Goal: Task Accomplishment & Management: Use online tool/utility

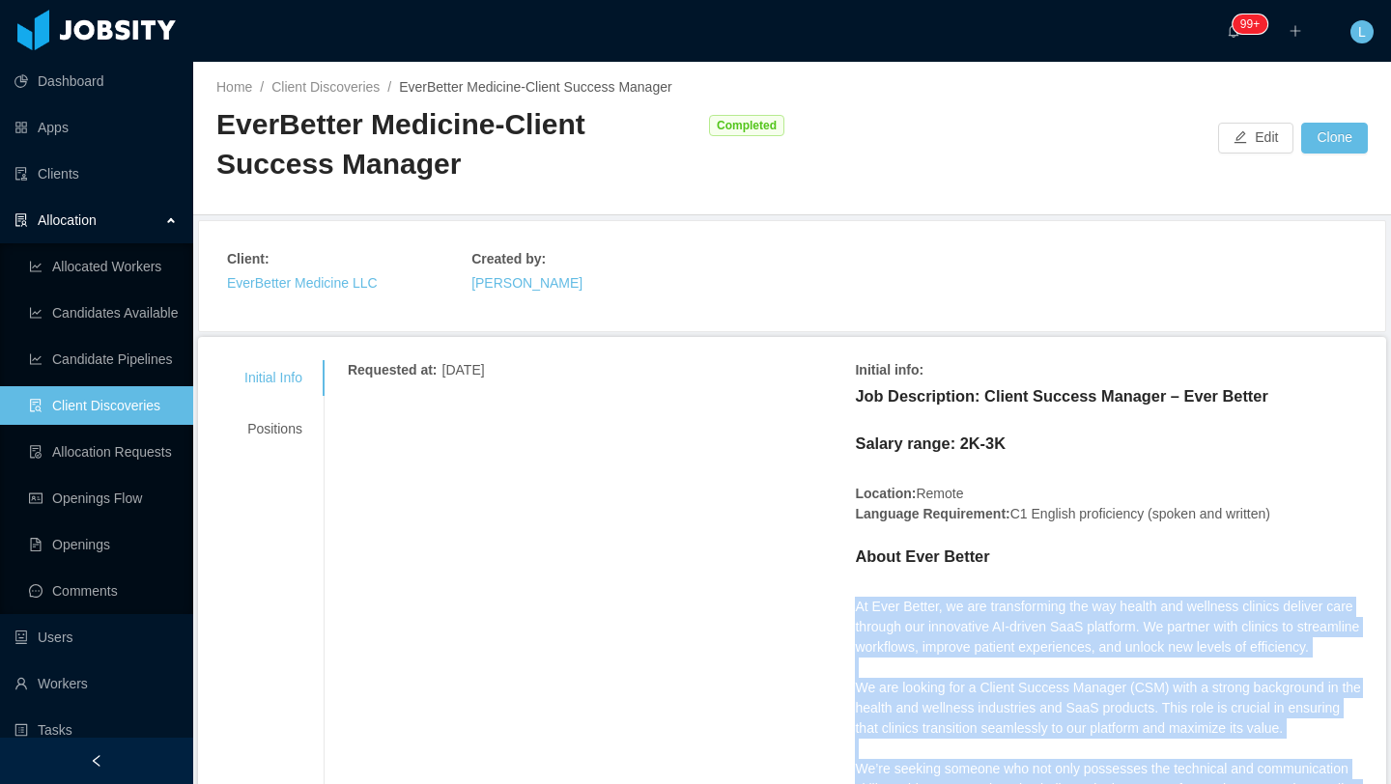
scroll to position [2318, 0]
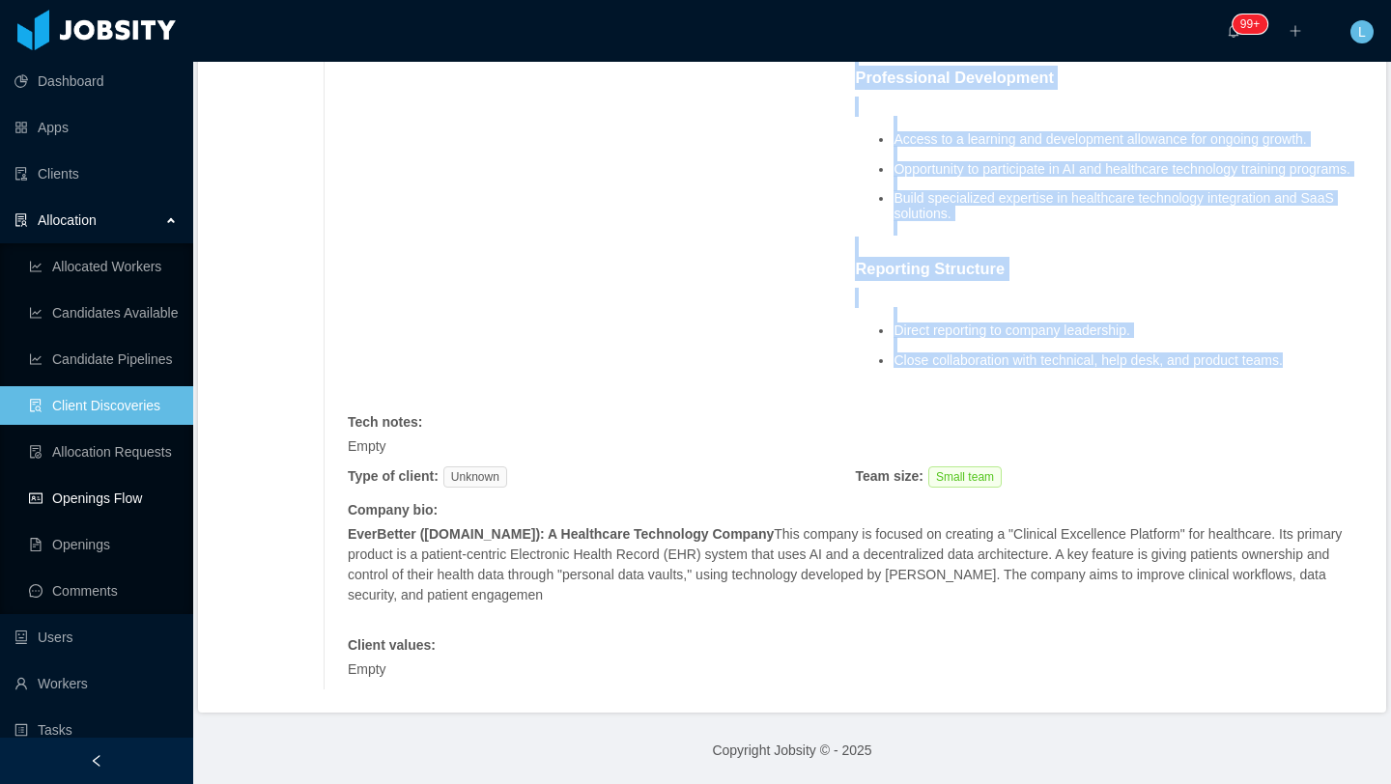
click at [129, 508] on link "Openings Flow" at bounding box center [103, 498] width 149 height 39
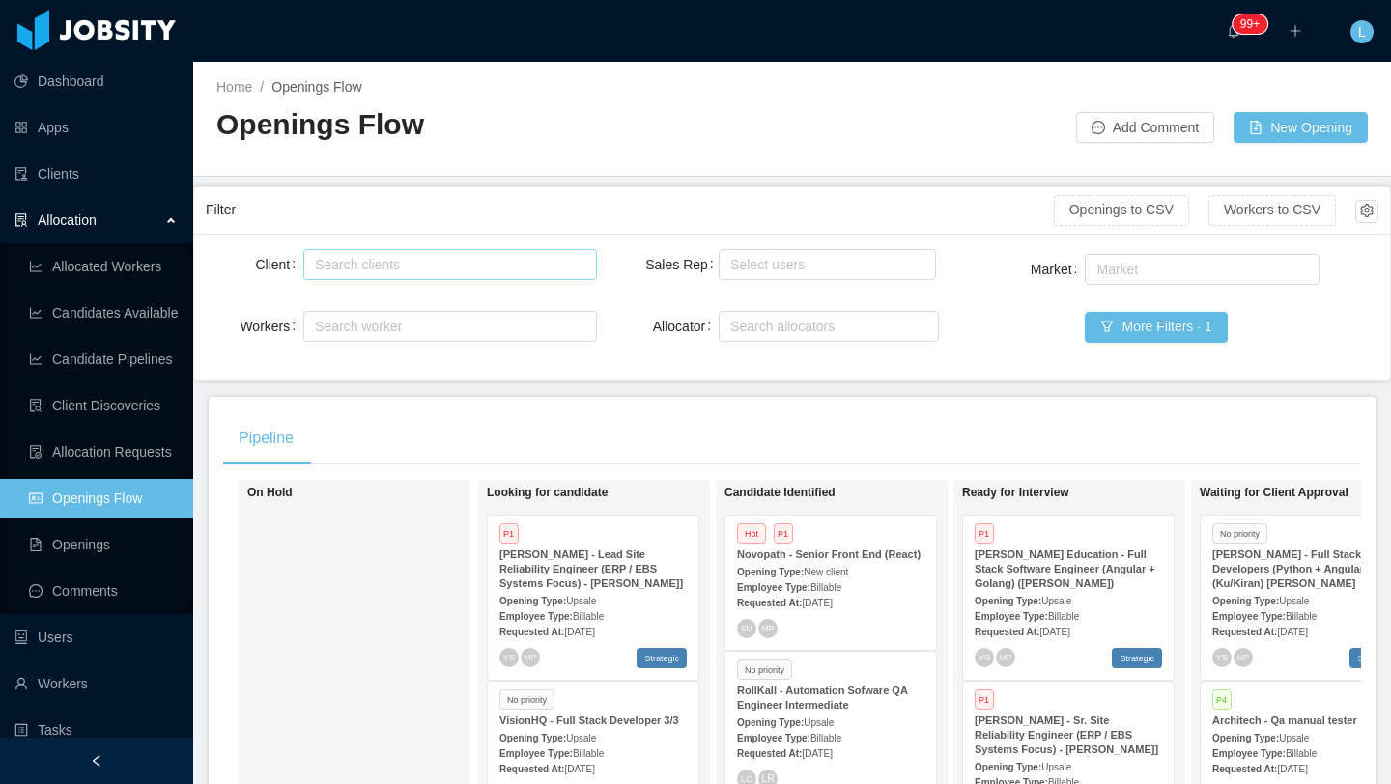
click at [402, 270] on div "Search clients" at bounding box center [445, 264] width 261 height 19
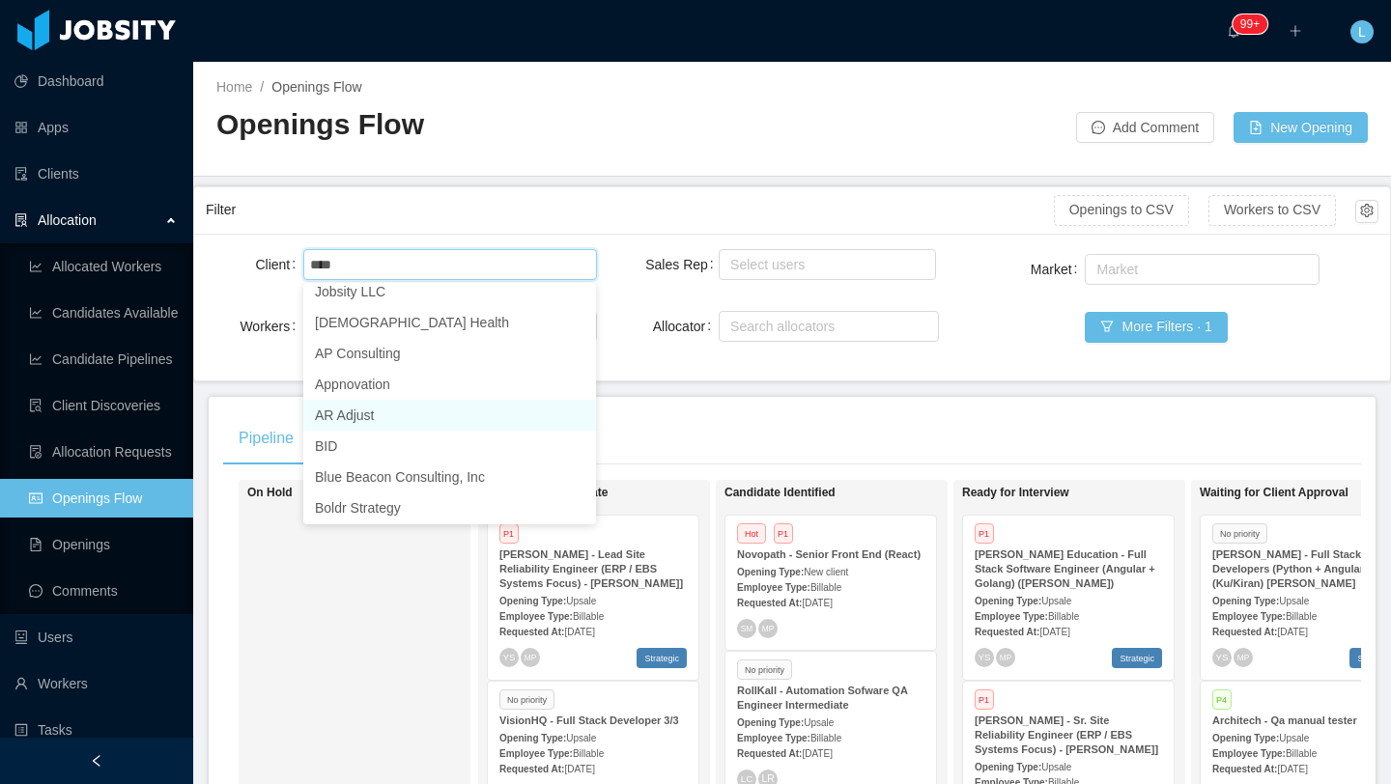
scroll to position [4, 0]
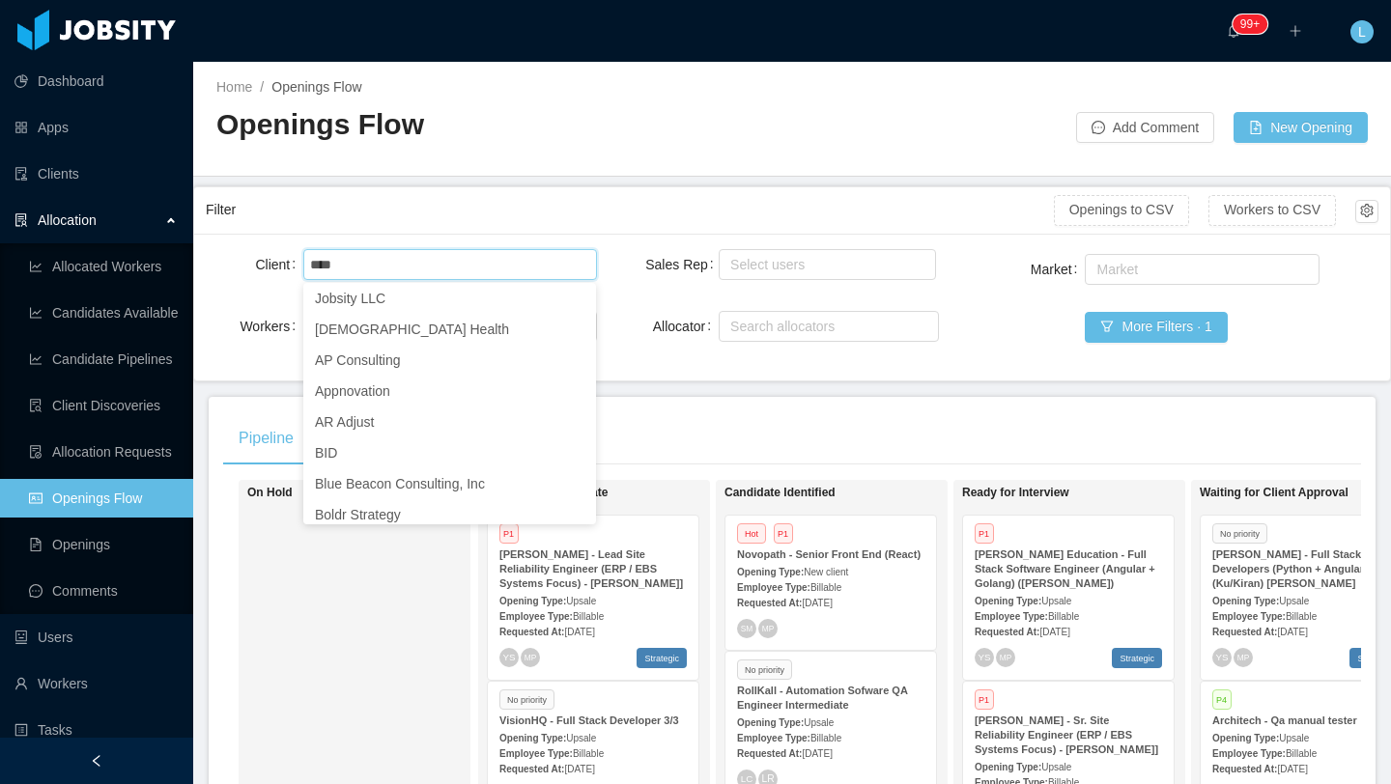
type input "****"
click at [463, 263] on div "Search clients hibu" at bounding box center [446, 264] width 275 height 29
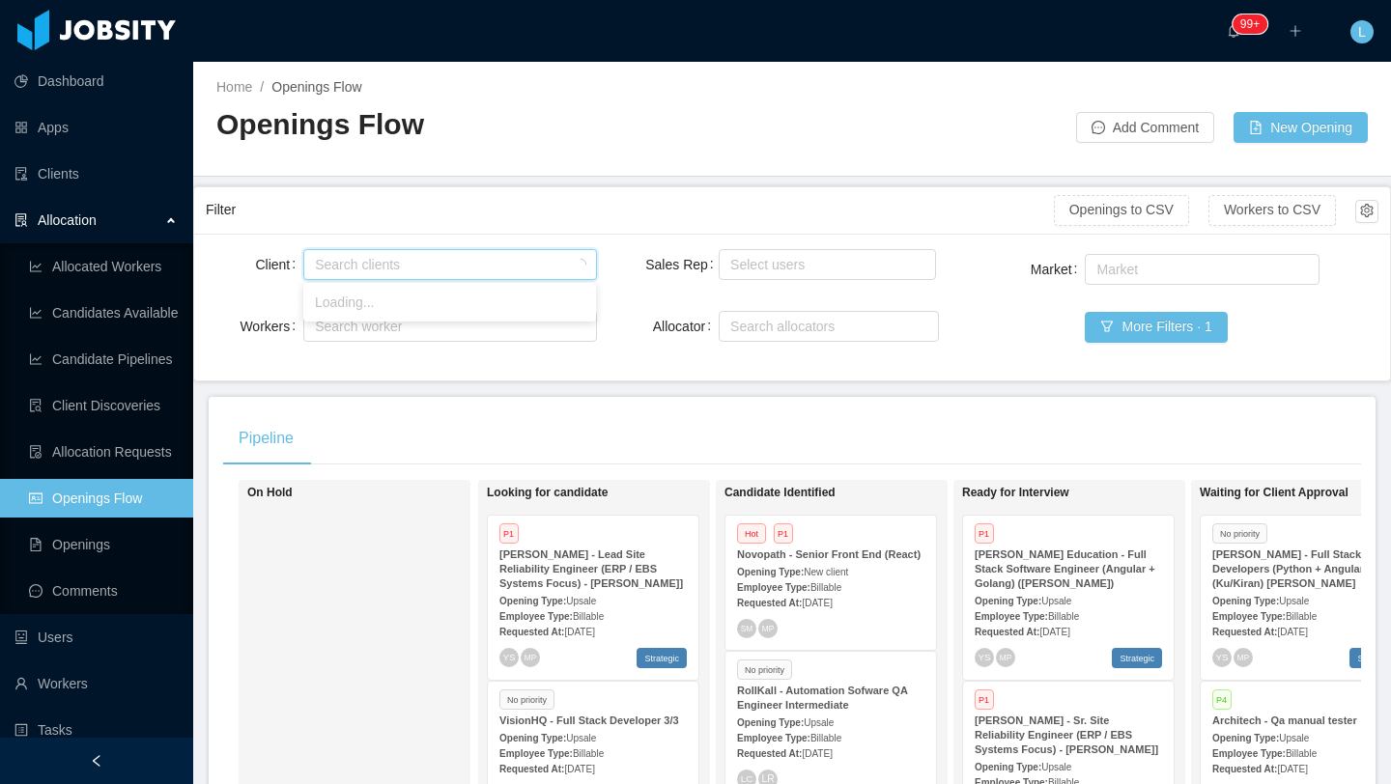
click at [464, 264] on div "Search clients" at bounding box center [445, 264] width 261 height 19
type input "****"
click at [452, 307] on li "Hibu" at bounding box center [449, 302] width 293 height 31
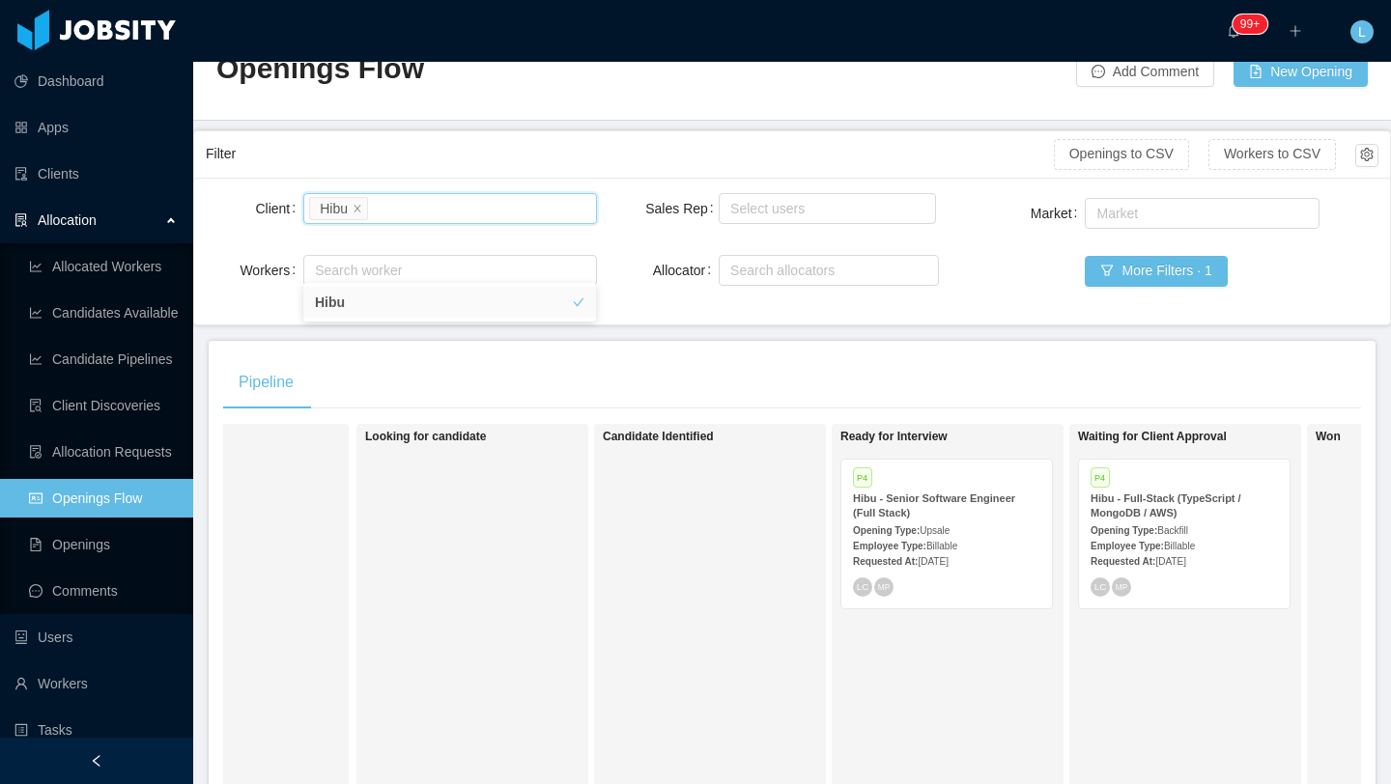
scroll to position [0, 147]
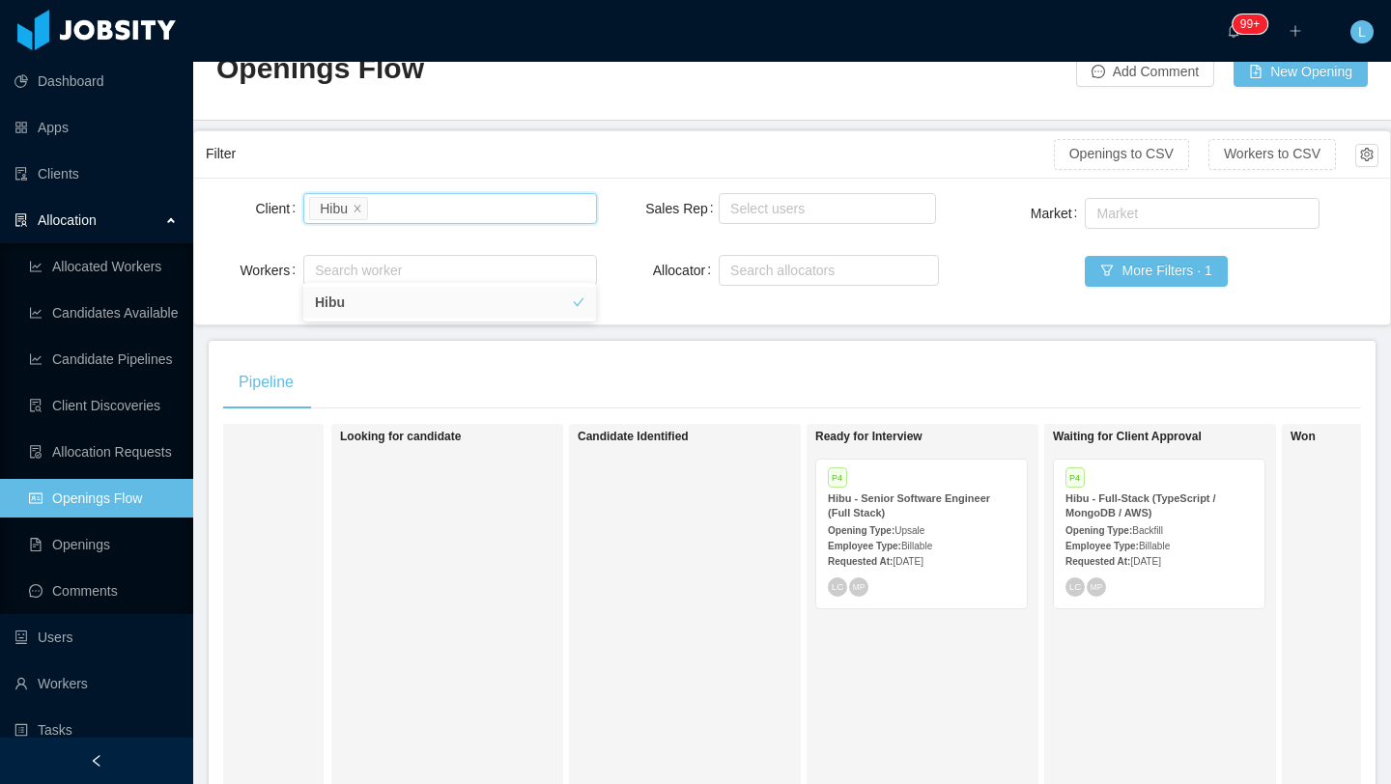
click at [1187, 545] on div "Employee Type: Billable" at bounding box center [1158, 545] width 187 height 20
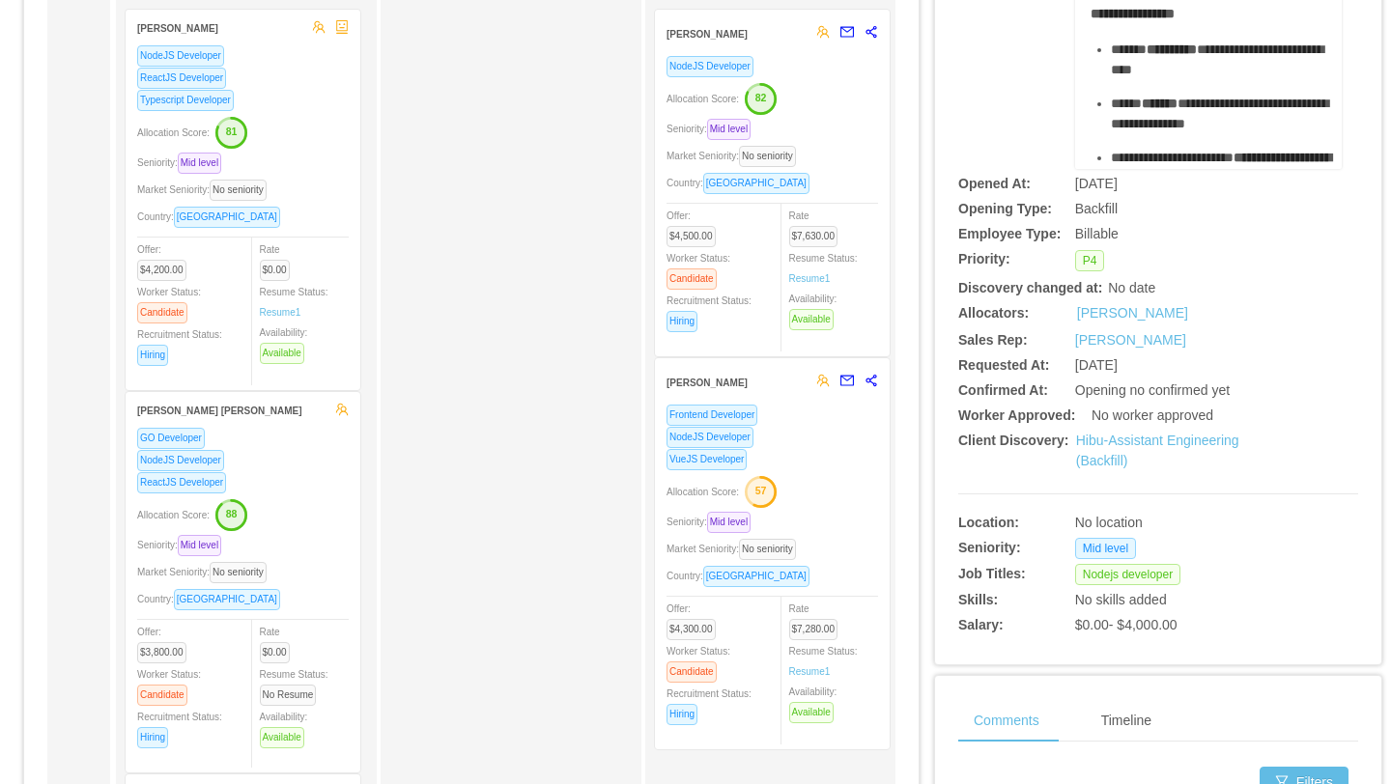
scroll to position [249, 0]
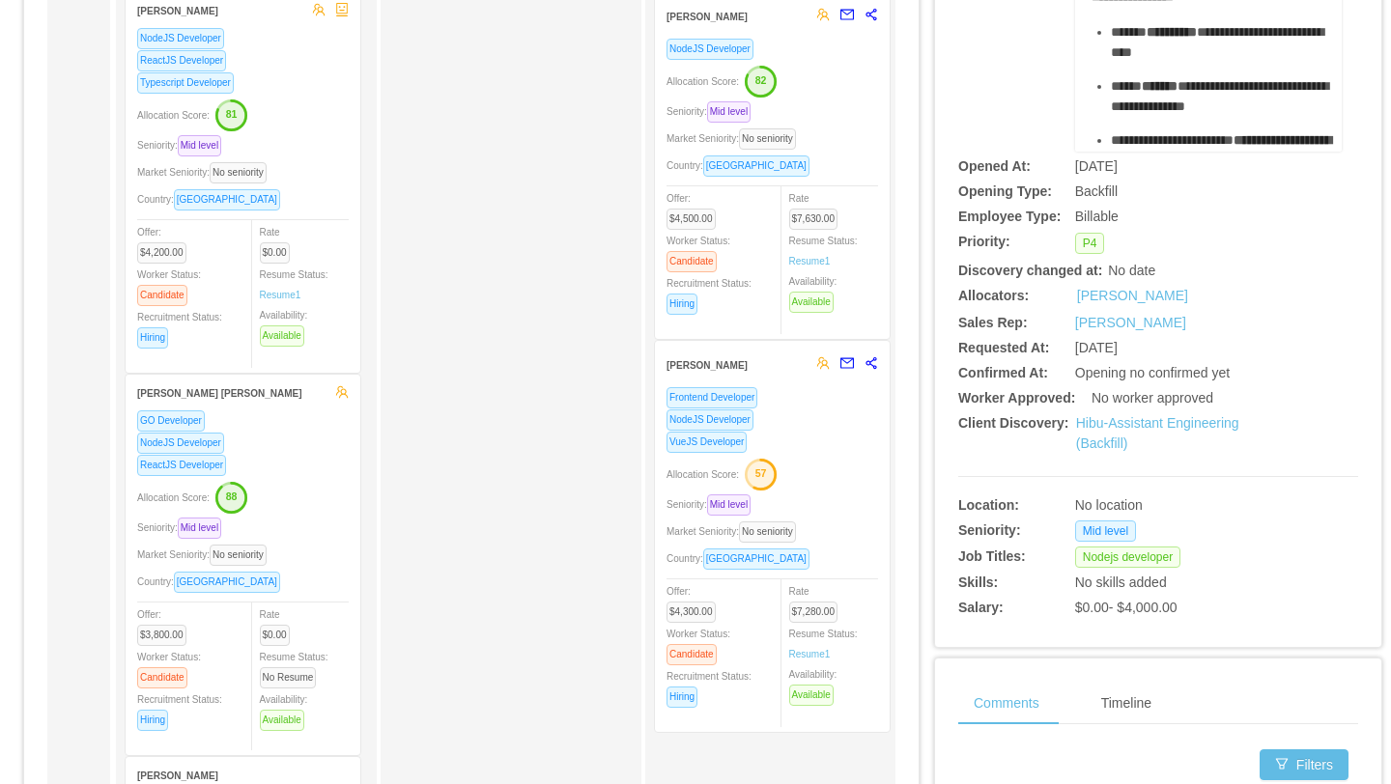
click at [845, 432] on div "VueJS Developer" at bounding box center [771, 442] width 211 height 22
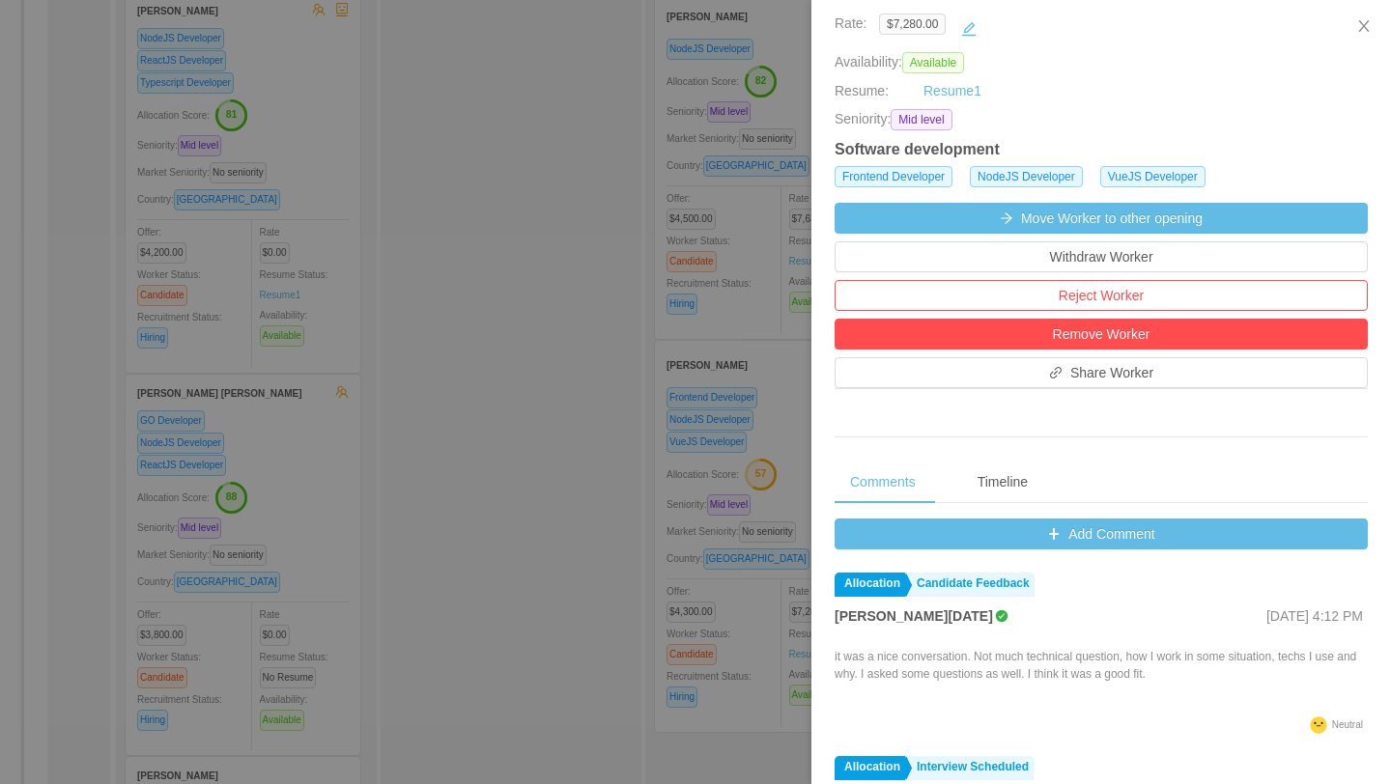
scroll to position [431, 0]
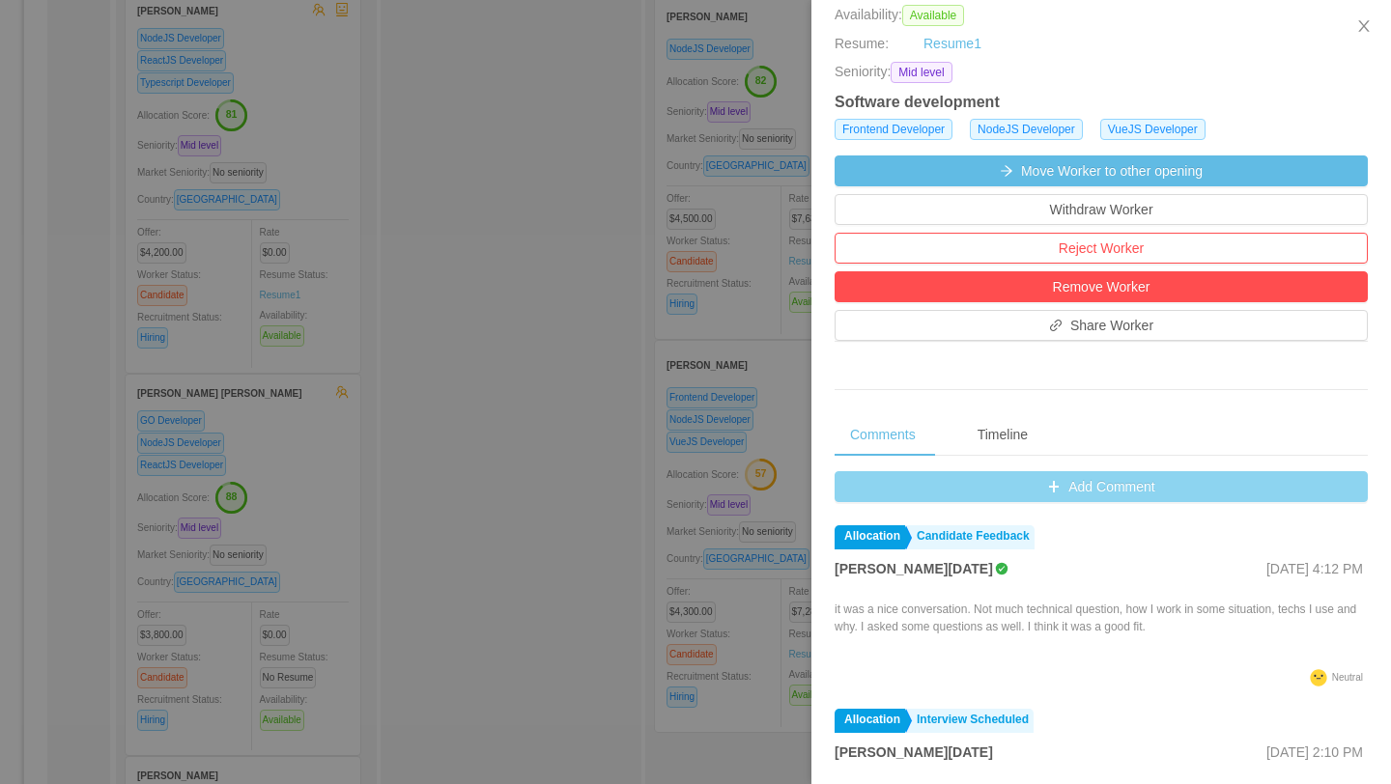
click at [1063, 483] on button "Add Comment" at bounding box center [1100, 486] width 533 height 31
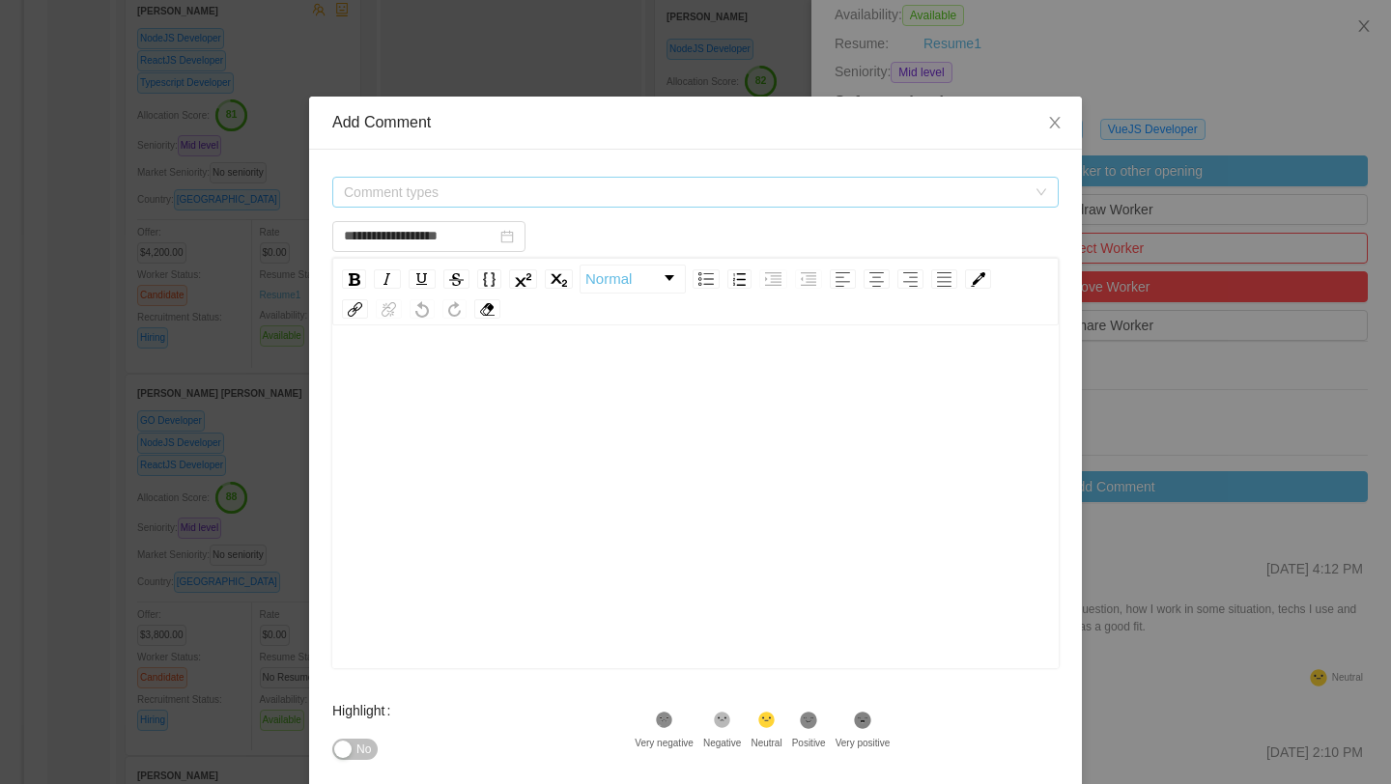
click at [677, 186] on span "Comment types" at bounding box center [685, 192] width 682 height 19
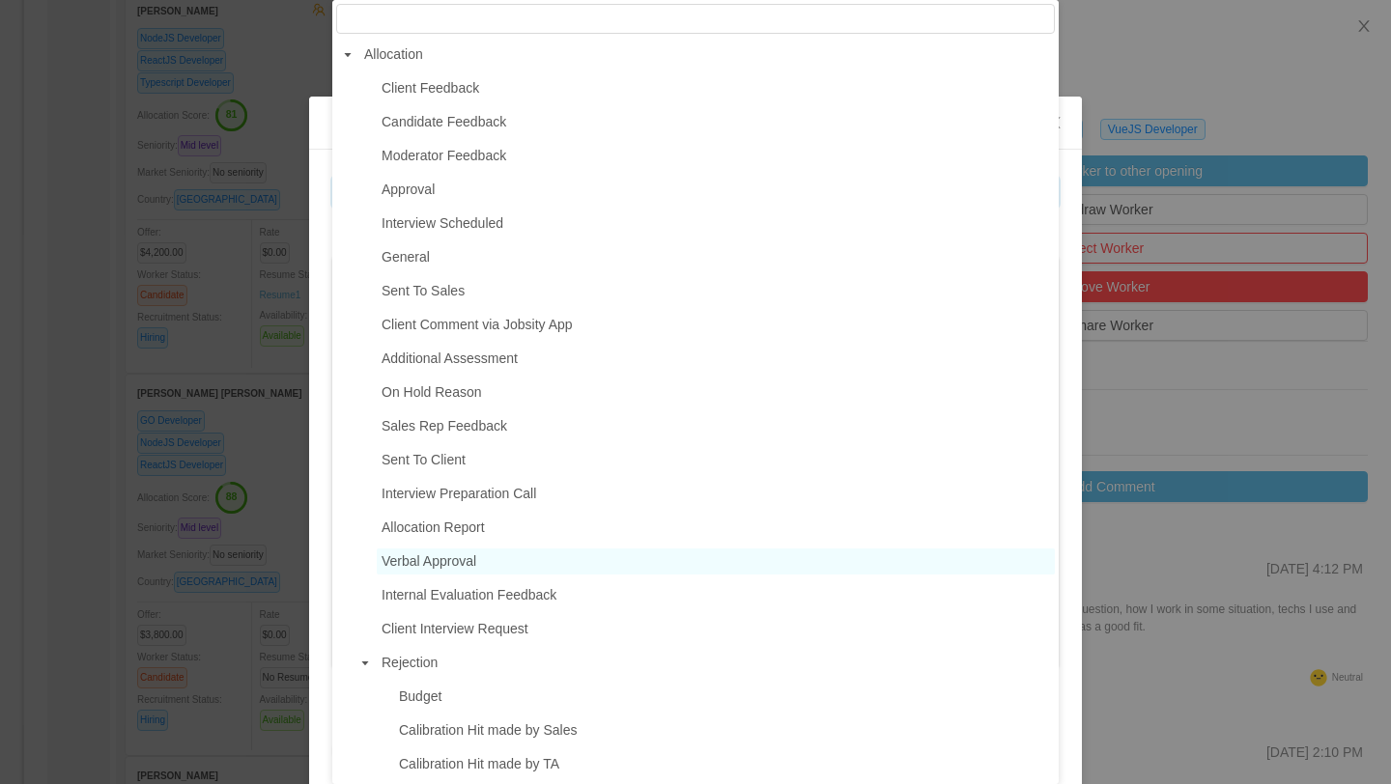
click at [490, 558] on span "Verbal Approval" at bounding box center [716, 562] width 678 height 26
type input "**********"
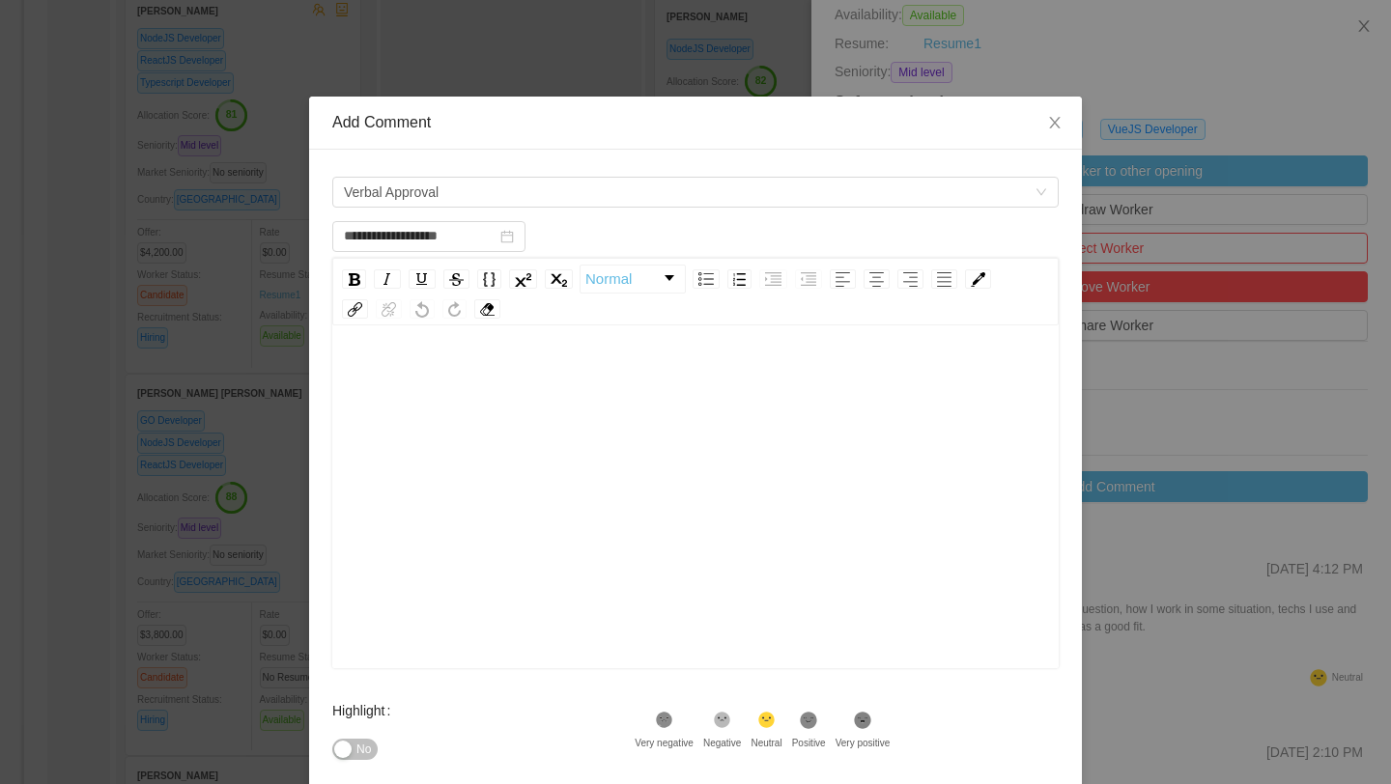
click at [473, 401] on div "rdw-editor" at bounding box center [696, 527] width 696 height 338
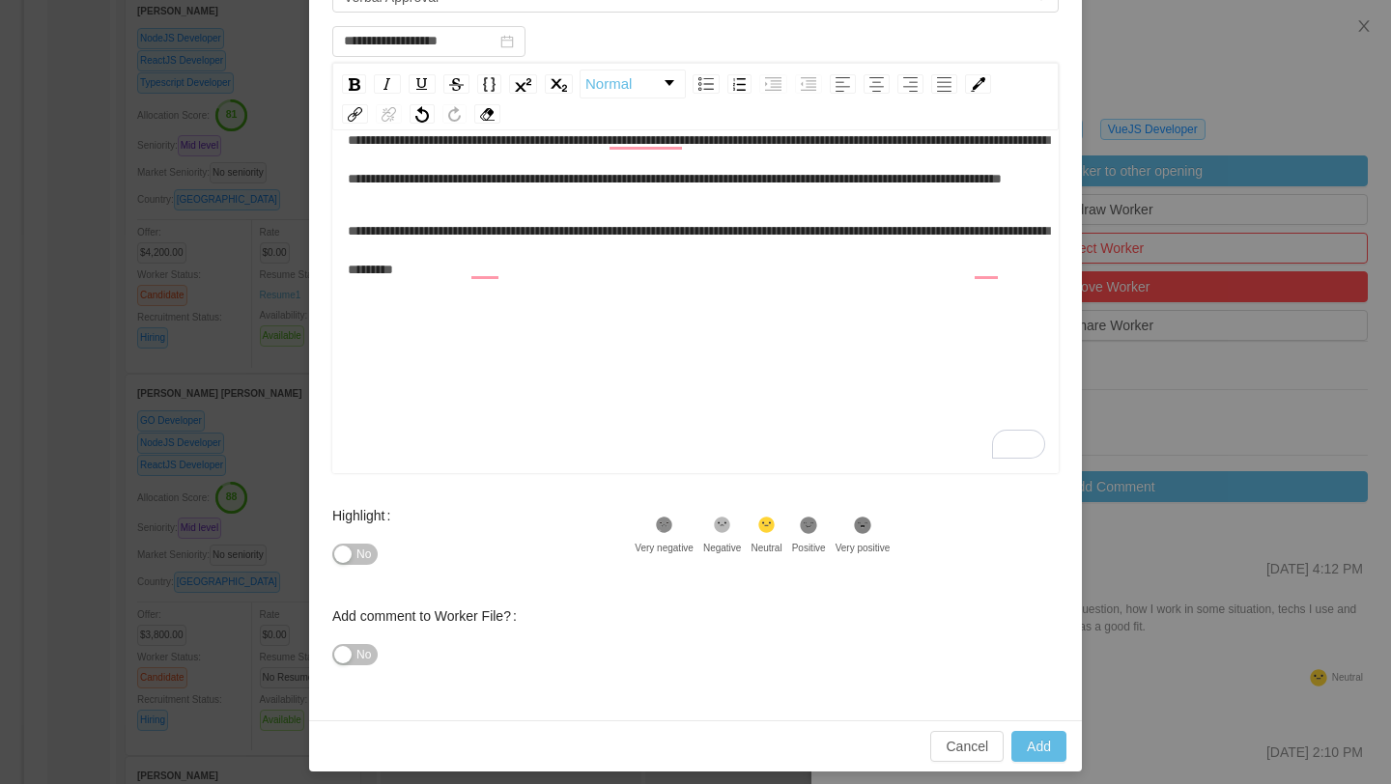
scroll to position [206, 0]
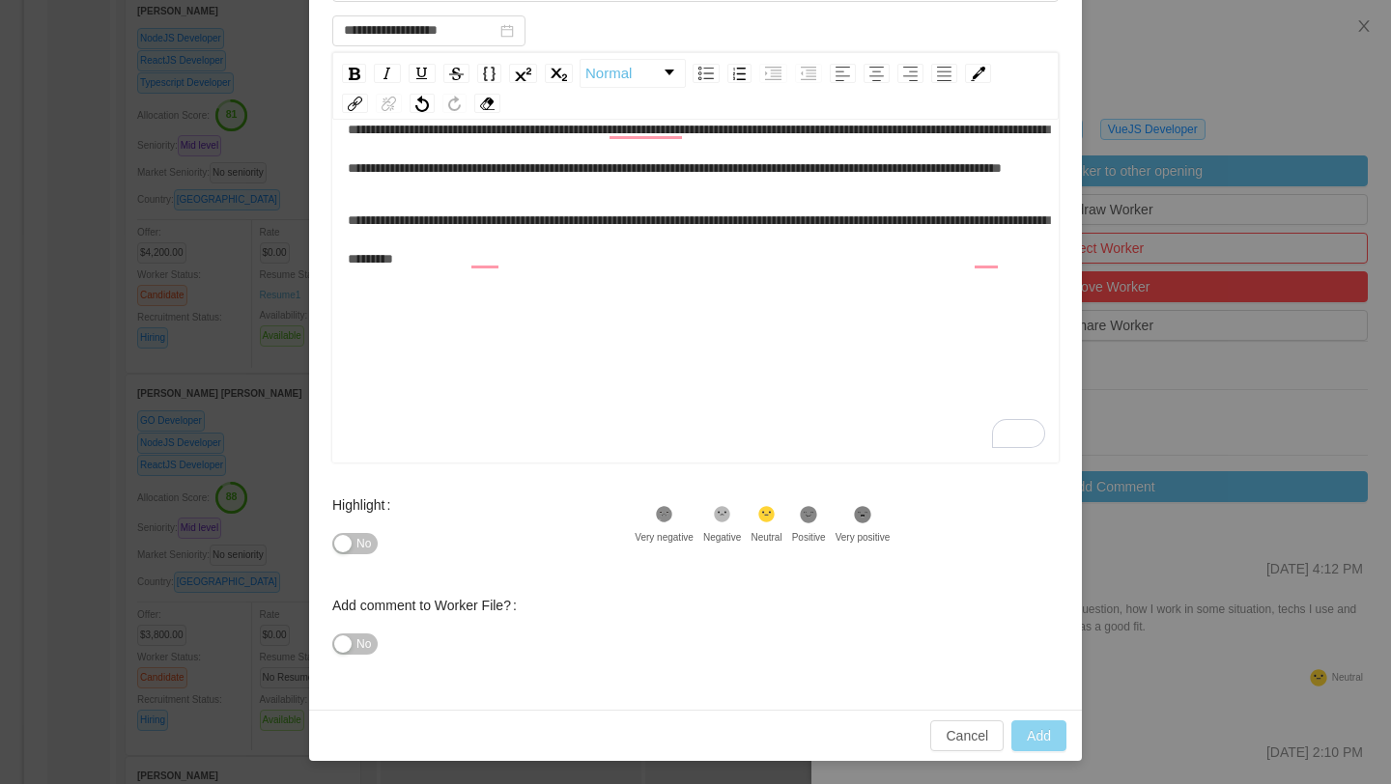
type input "**********"
click at [1048, 734] on button "Add" at bounding box center [1038, 735] width 55 height 31
